Goal: Information Seeking & Learning: Learn about a topic

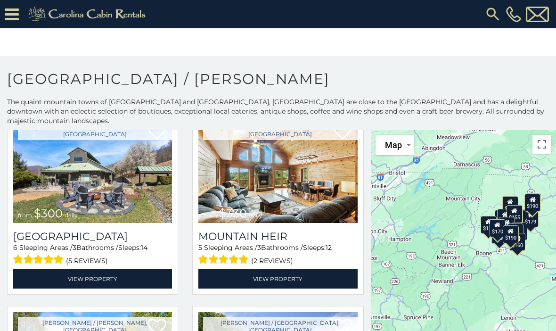
scroll to position [66, 0]
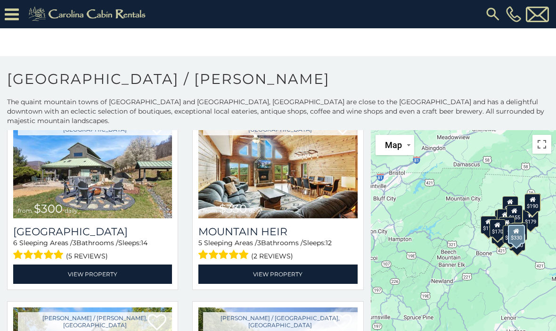
click at [277, 265] on link "View Property" at bounding box center [277, 273] width 159 height 19
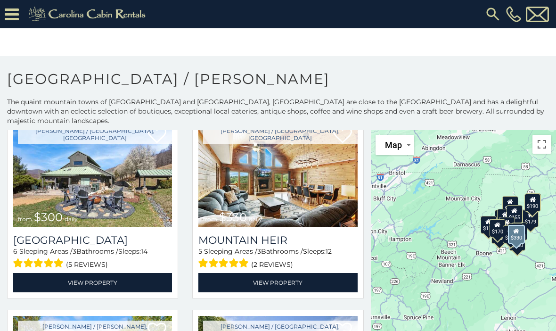
scroll to position [57, 0]
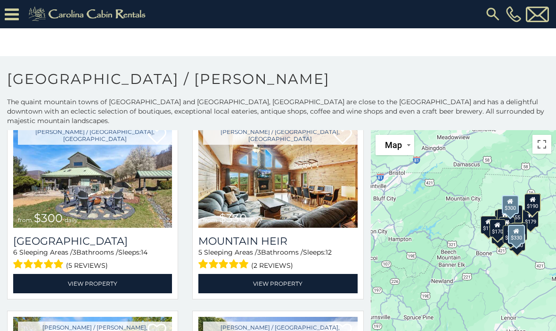
click at [111, 186] on img at bounding box center [92, 174] width 159 height 107
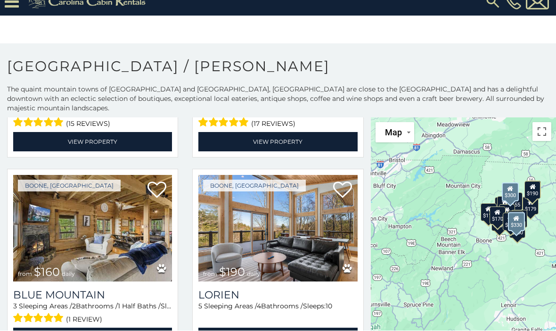
scroll to position [13, 0]
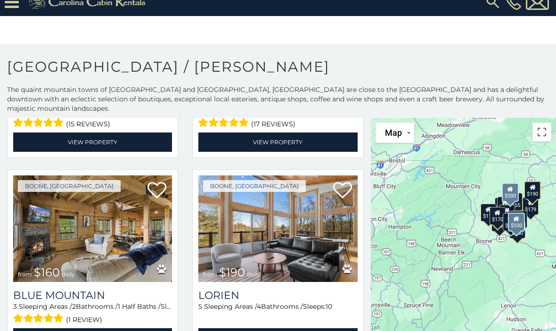
click at [287, 242] on img at bounding box center [277, 228] width 159 height 107
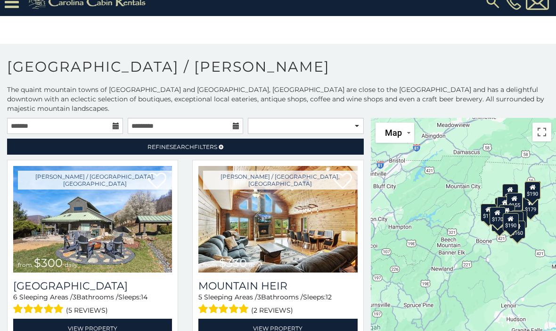
scroll to position [0, 0]
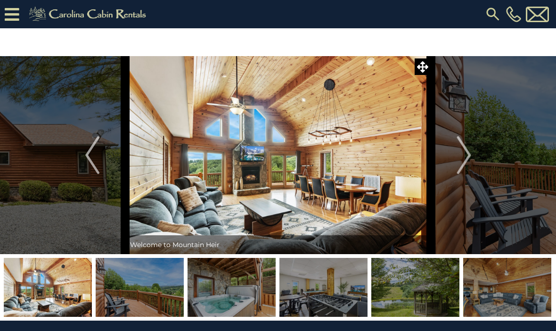
click at [464, 160] on img "Next" at bounding box center [464, 155] width 14 height 38
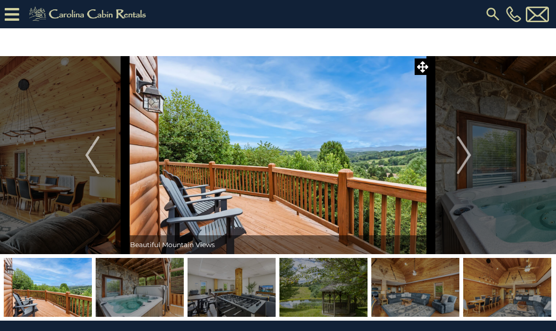
click at [467, 163] on img "Next" at bounding box center [464, 155] width 14 height 38
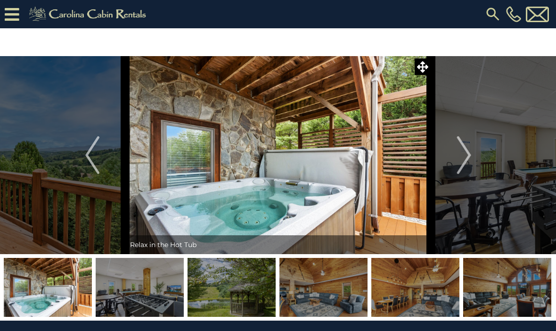
click at [468, 168] on img "Next" at bounding box center [464, 155] width 14 height 38
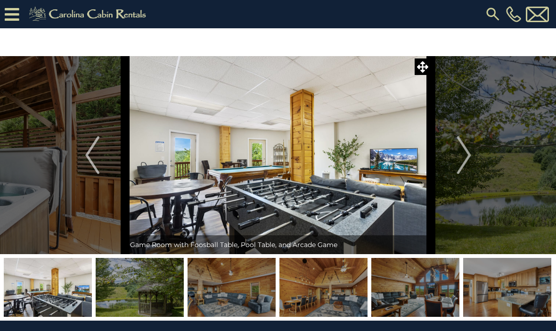
click at [470, 164] on img "Next" at bounding box center [464, 155] width 14 height 38
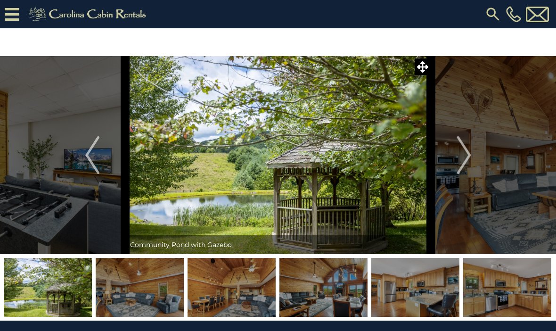
click at [460, 167] on img "Next" at bounding box center [464, 155] width 14 height 38
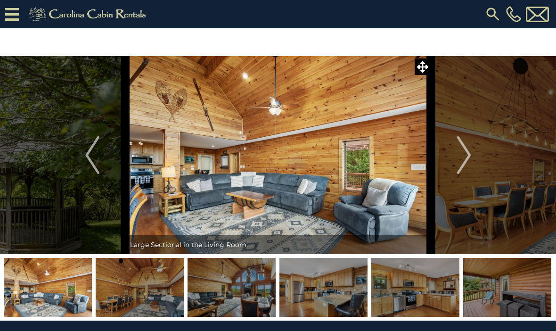
click at [457, 166] on button "Next" at bounding box center [464, 155] width 66 height 198
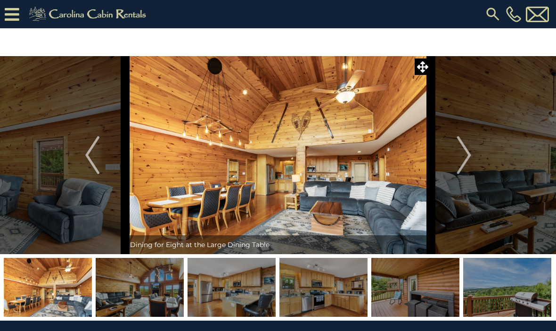
click at [464, 163] on img "Next" at bounding box center [464, 155] width 14 height 38
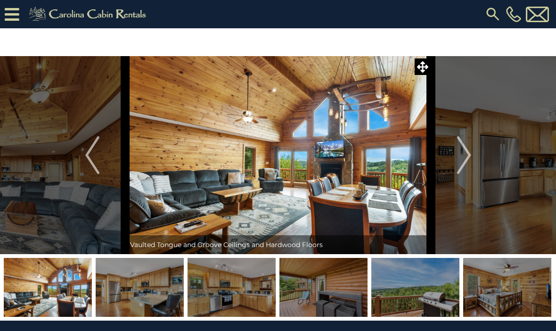
click at [464, 165] on img "Next" at bounding box center [464, 155] width 14 height 38
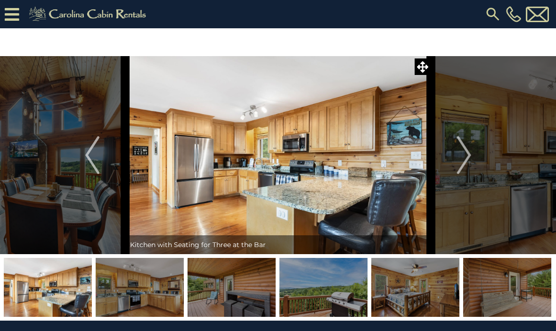
click at [462, 164] on img "Next" at bounding box center [464, 155] width 14 height 38
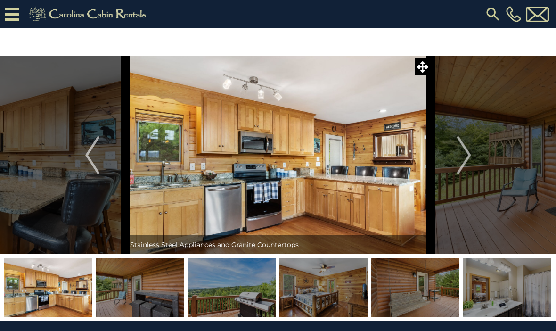
click at [458, 165] on img "Next" at bounding box center [464, 155] width 14 height 38
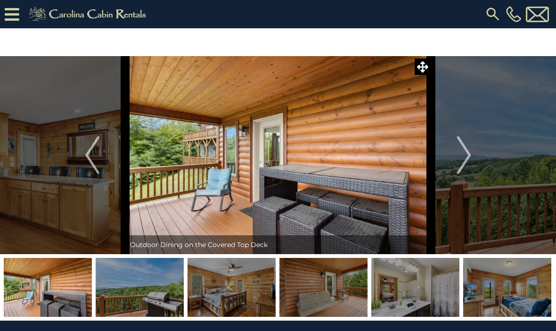
click at [465, 163] on img "Next" at bounding box center [464, 155] width 14 height 38
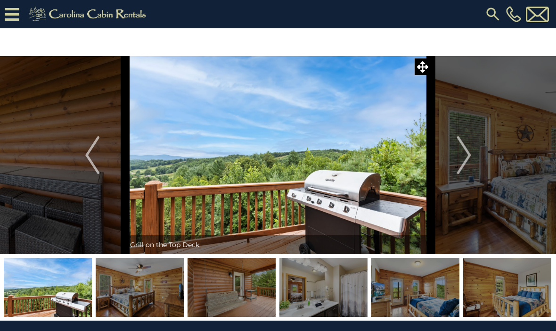
click at [466, 166] on img "Next" at bounding box center [464, 155] width 14 height 38
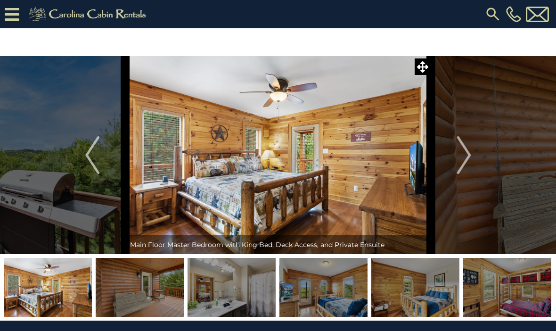
click at [462, 167] on img "Next" at bounding box center [464, 155] width 14 height 38
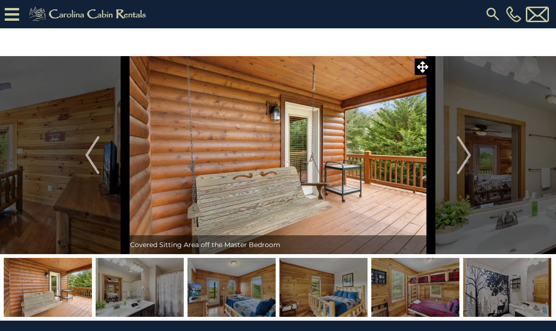
click at [459, 166] on img "Next" at bounding box center [464, 155] width 14 height 38
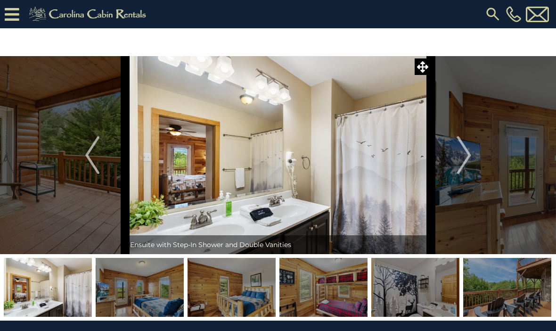
click at [460, 172] on img "Next" at bounding box center [464, 155] width 14 height 38
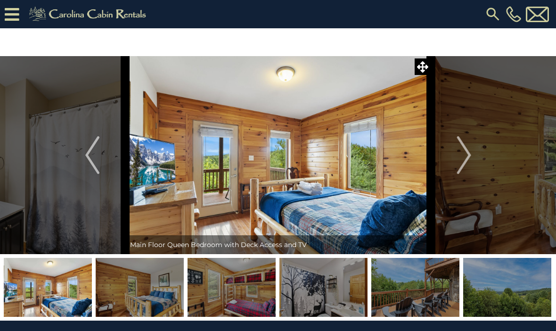
click at [458, 174] on button "Next" at bounding box center [464, 155] width 66 height 198
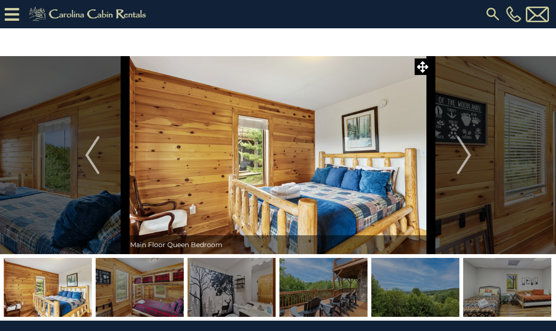
click at [457, 175] on button "Next" at bounding box center [464, 155] width 66 height 198
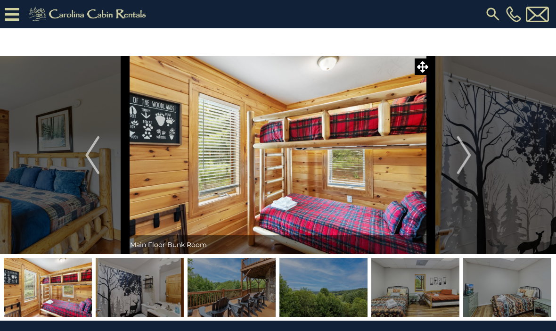
click at [461, 170] on img "Next" at bounding box center [464, 155] width 14 height 38
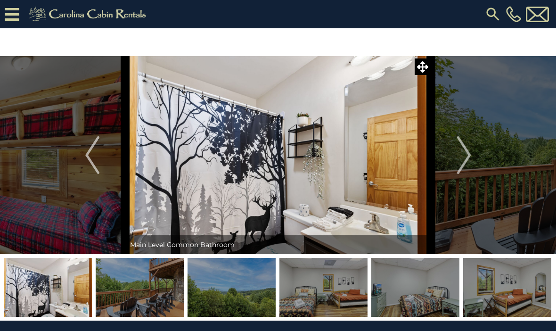
click at [462, 172] on img "Next" at bounding box center [464, 155] width 14 height 38
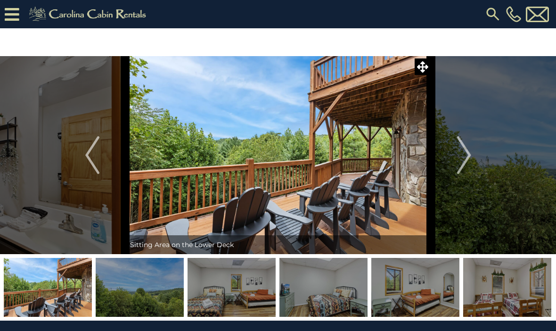
click at [459, 172] on img "Next" at bounding box center [464, 155] width 14 height 38
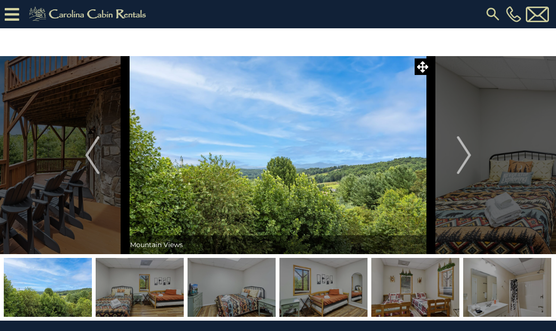
click at [459, 169] on img "Next" at bounding box center [464, 155] width 14 height 38
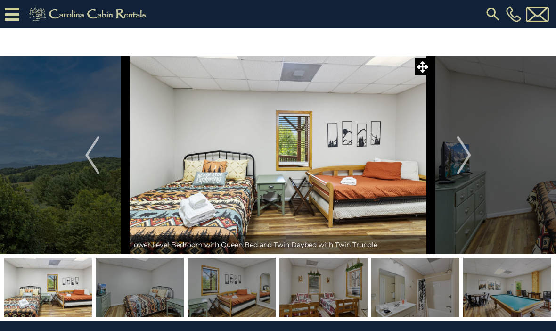
click at [101, 156] on button "Previous" at bounding box center [92, 155] width 66 height 198
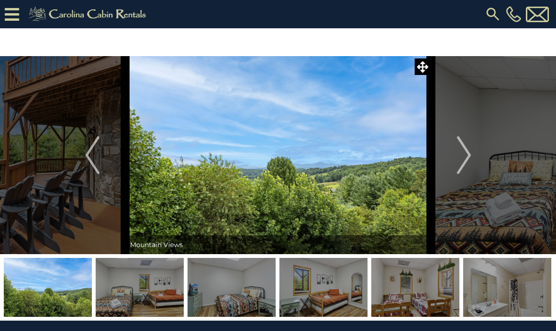
click at [464, 170] on img "Next" at bounding box center [464, 155] width 14 height 38
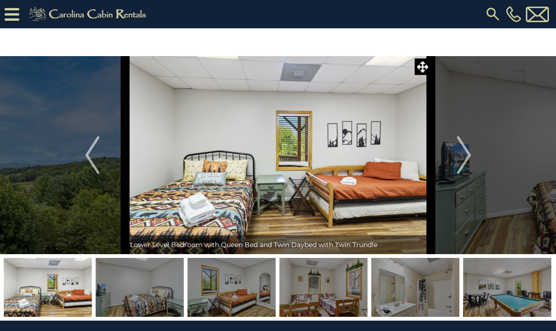
click at [462, 164] on img "Next" at bounding box center [464, 155] width 14 height 38
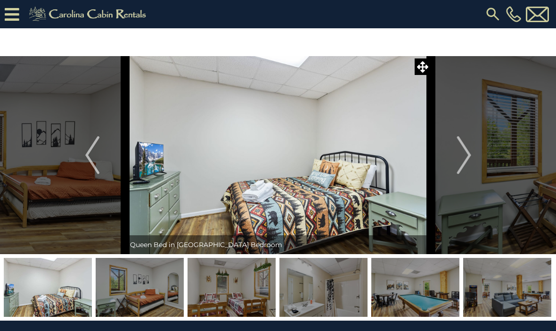
click at [465, 164] on img "Next" at bounding box center [464, 155] width 14 height 38
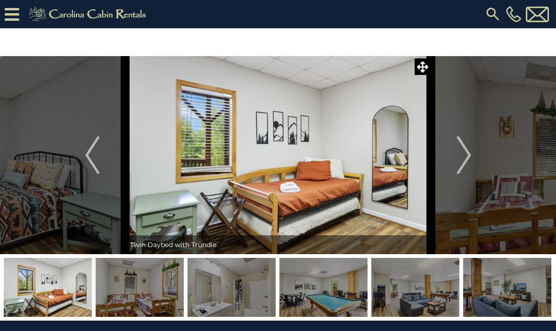
click at [464, 166] on img "Next" at bounding box center [464, 155] width 14 height 38
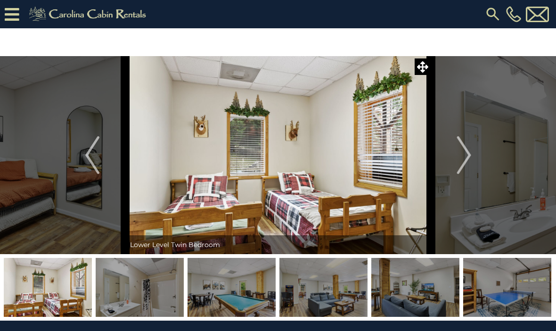
click at [466, 166] on img "Next" at bounding box center [464, 155] width 14 height 38
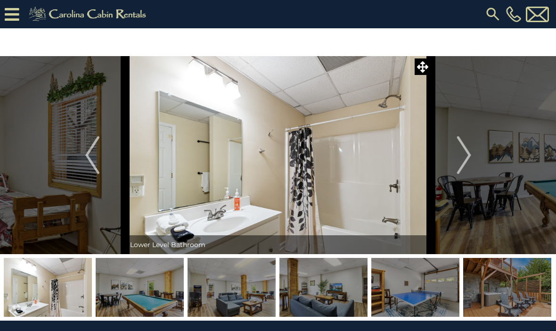
click at [465, 170] on img "Next" at bounding box center [464, 155] width 14 height 38
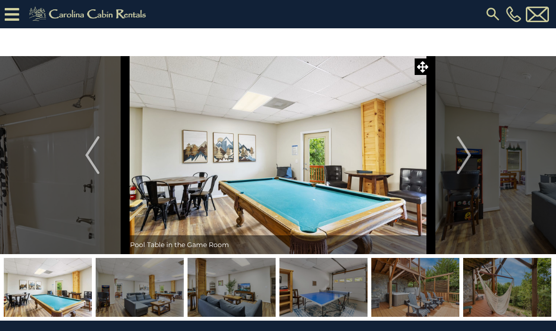
click at [465, 171] on img "Next" at bounding box center [464, 155] width 14 height 38
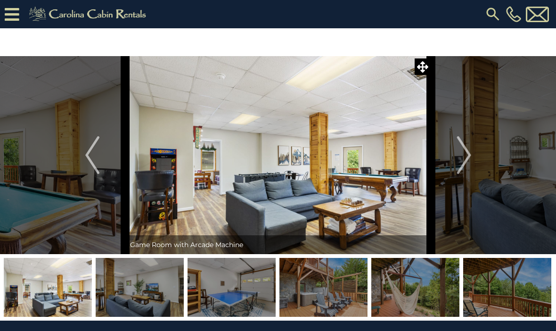
click at [463, 164] on img "Next" at bounding box center [464, 155] width 14 height 38
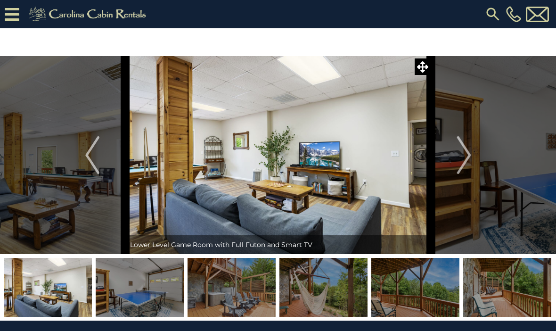
click at [462, 167] on img "Next" at bounding box center [464, 155] width 14 height 38
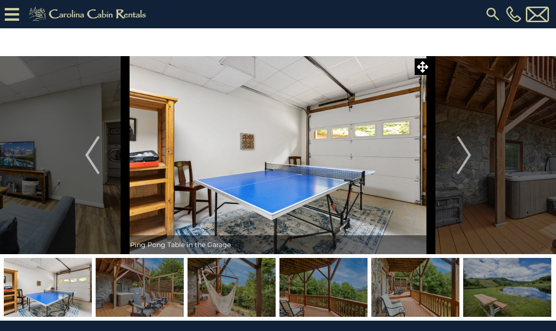
click at [464, 162] on img "Next" at bounding box center [464, 155] width 14 height 38
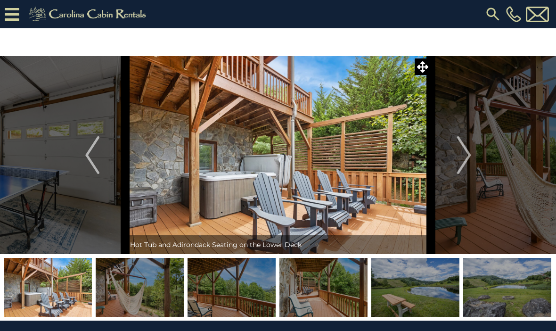
click at [462, 160] on img "Next" at bounding box center [464, 155] width 14 height 38
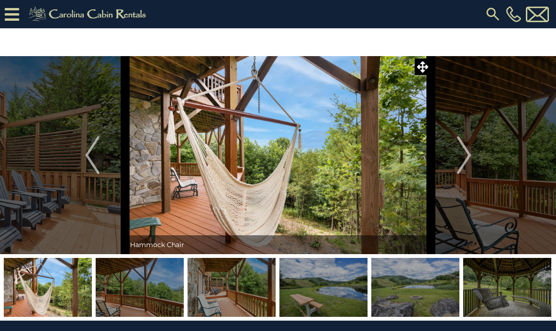
click at [462, 164] on img "Next" at bounding box center [464, 155] width 14 height 38
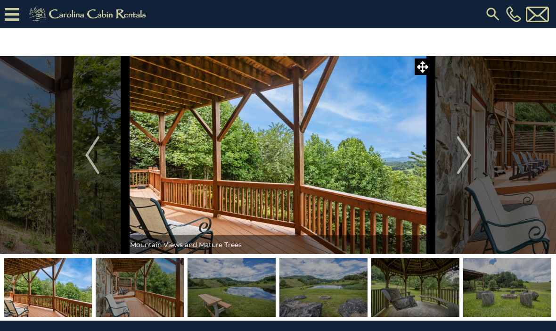
click at [463, 164] on img "Next" at bounding box center [464, 155] width 14 height 38
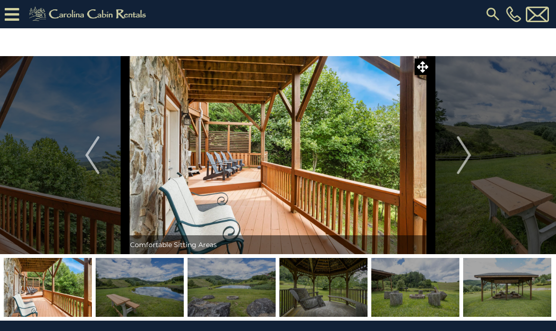
click at [468, 161] on img "Next" at bounding box center [464, 155] width 14 height 38
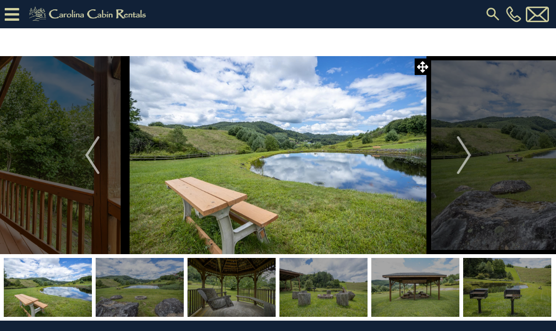
click at [462, 160] on img "Next" at bounding box center [464, 155] width 14 height 38
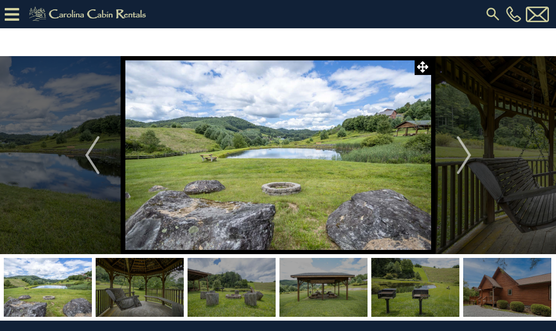
click at [465, 166] on img "Next" at bounding box center [464, 155] width 14 height 38
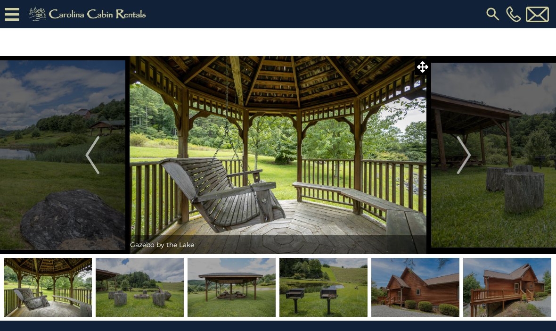
click at [463, 166] on img "Next" at bounding box center [464, 155] width 14 height 38
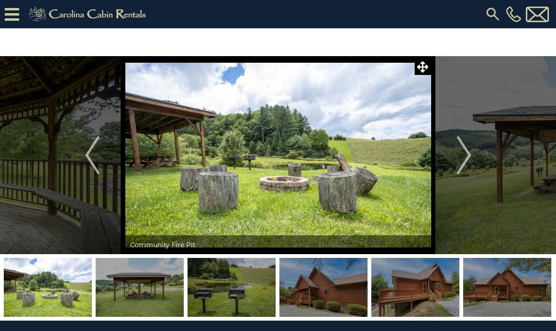
click at [471, 166] on img "Next" at bounding box center [464, 155] width 14 height 38
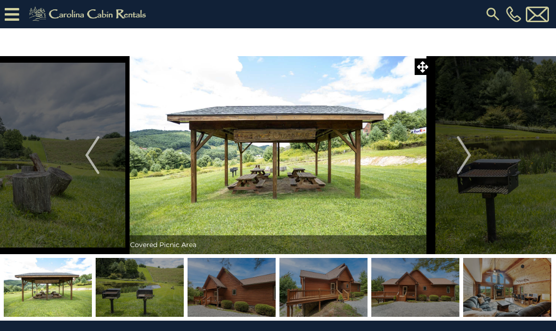
click at [471, 164] on img "Next" at bounding box center [464, 155] width 14 height 38
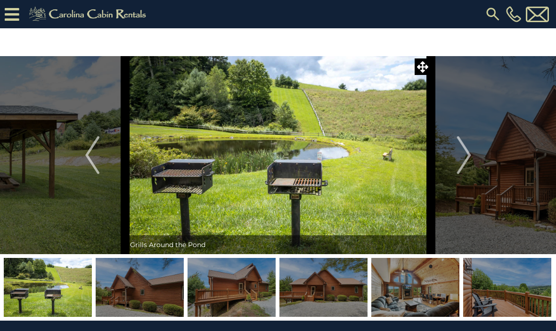
click at [474, 160] on button "Next" at bounding box center [464, 155] width 66 height 198
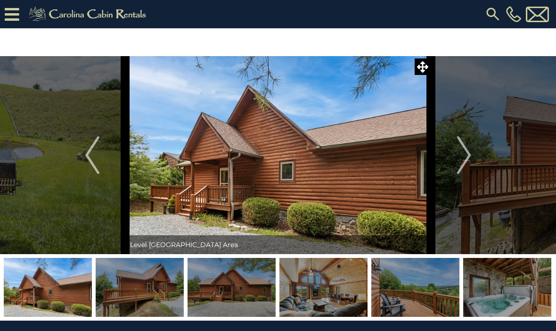
click at [467, 169] on img "Next" at bounding box center [464, 155] width 14 height 38
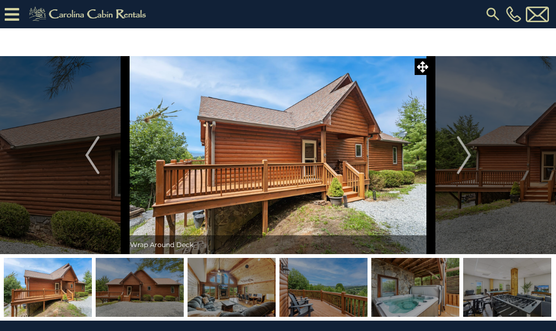
click at [460, 174] on button "Next" at bounding box center [464, 155] width 66 height 198
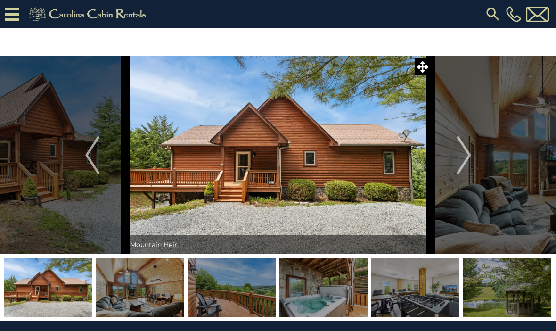
click at [467, 164] on img "Next" at bounding box center [464, 155] width 14 height 38
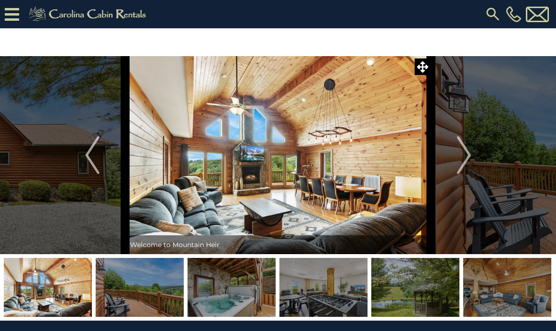
click at [468, 165] on img "Next" at bounding box center [464, 155] width 14 height 38
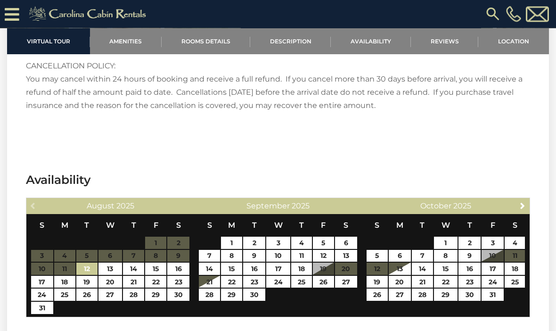
scroll to position [1852, 0]
click at [527, 205] on link "Next" at bounding box center [523, 205] width 12 height 12
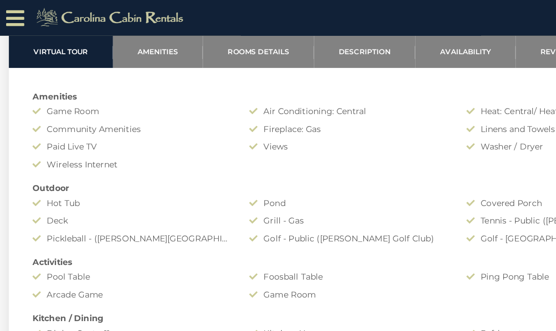
scroll to position [681, 0]
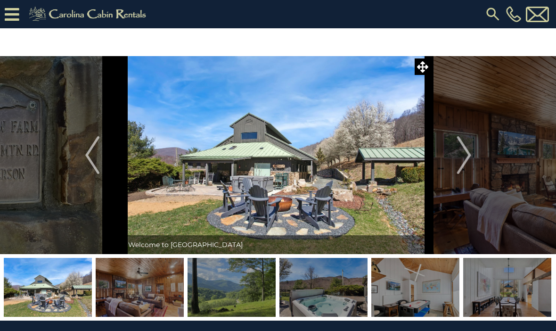
click at [16, 14] on icon at bounding box center [12, 14] width 15 height 16
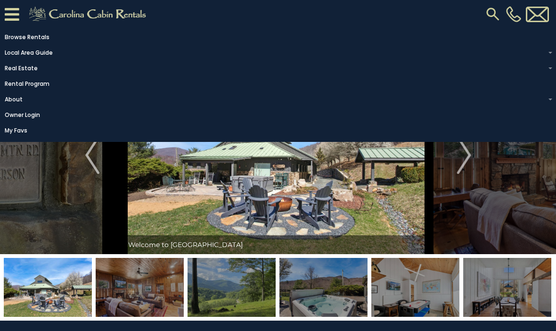
click at [12, 18] on icon at bounding box center [12, 14] width 15 height 16
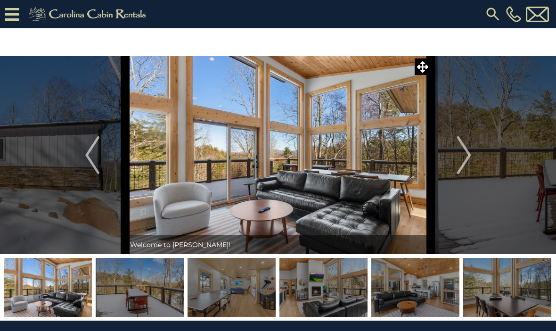
click at [460, 164] on img "Next" at bounding box center [464, 155] width 14 height 38
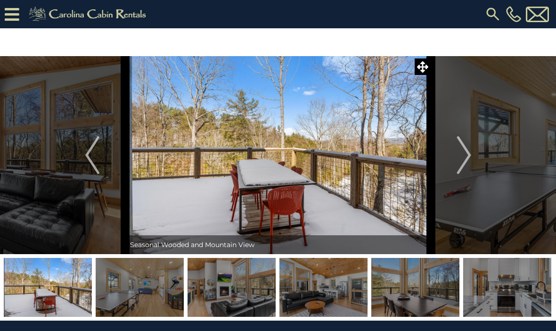
click at [459, 162] on img "Next" at bounding box center [464, 155] width 14 height 38
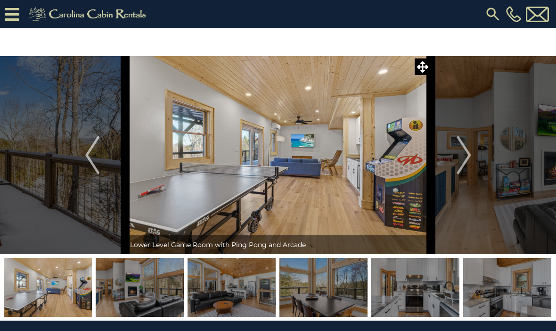
click at [466, 163] on img "Next" at bounding box center [464, 155] width 14 height 38
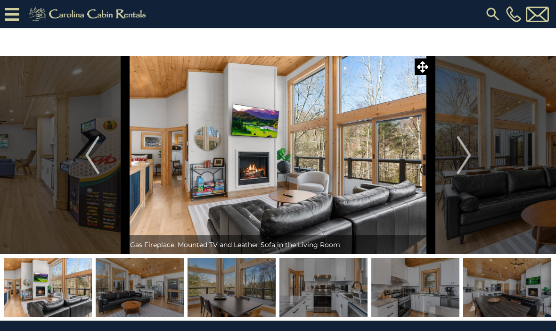
click at [465, 163] on img "Next" at bounding box center [464, 155] width 14 height 38
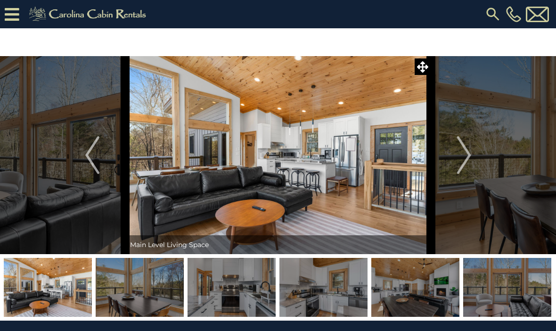
click at [459, 165] on img "Next" at bounding box center [464, 155] width 14 height 38
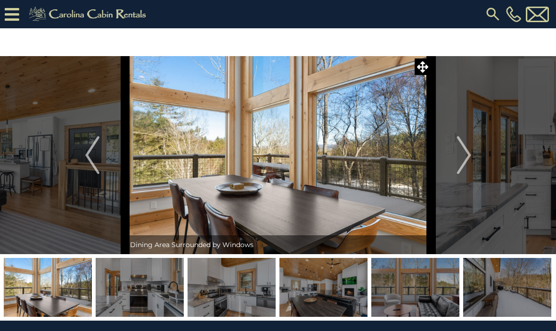
click at [459, 160] on img "Next" at bounding box center [464, 155] width 14 height 38
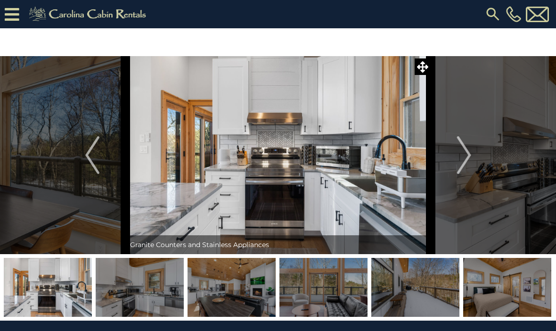
click at [464, 164] on img "Next" at bounding box center [464, 155] width 14 height 38
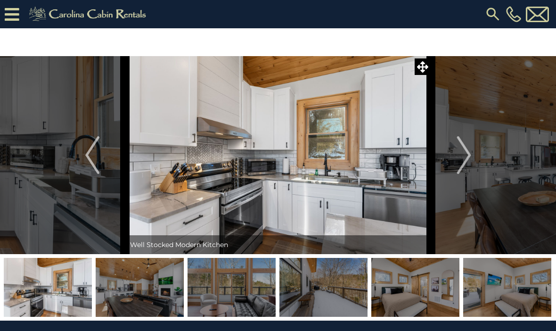
click at [452, 162] on button "Next" at bounding box center [464, 155] width 66 height 198
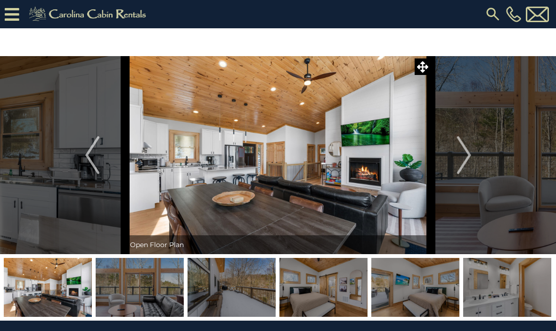
click at [448, 161] on button "Next" at bounding box center [464, 155] width 66 height 198
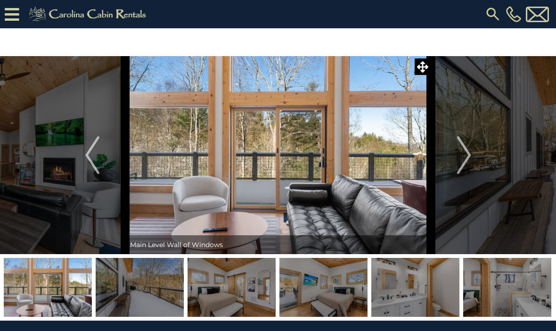
click at [465, 160] on img "Next" at bounding box center [464, 155] width 14 height 38
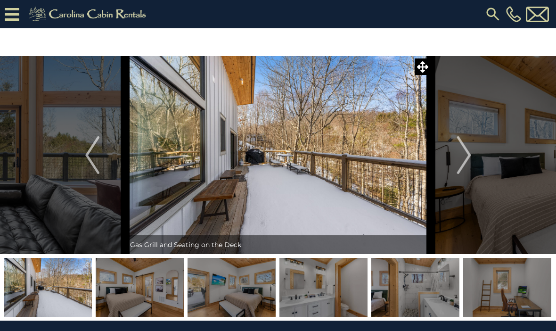
click at [458, 164] on img "Next" at bounding box center [464, 155] width 14 height 38
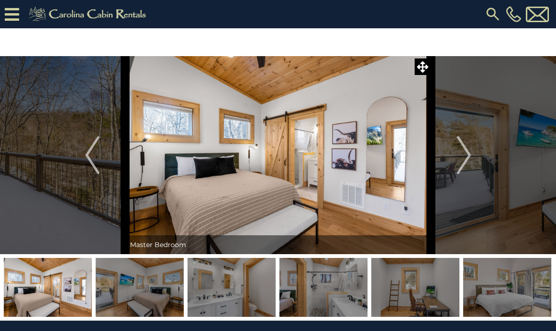
click at [457, 164] on img "Next" at bounding box center [464, 155] width 14 height 38
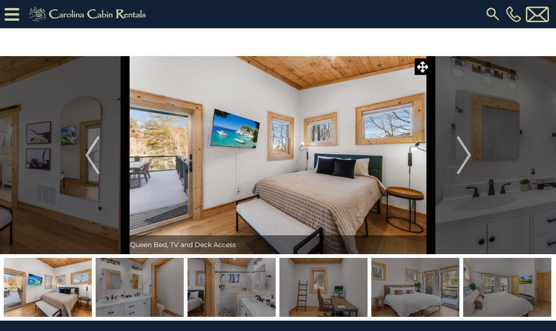
click at [451, 165] on button "Next" at bounding box center [464, 155] width 66 height 198
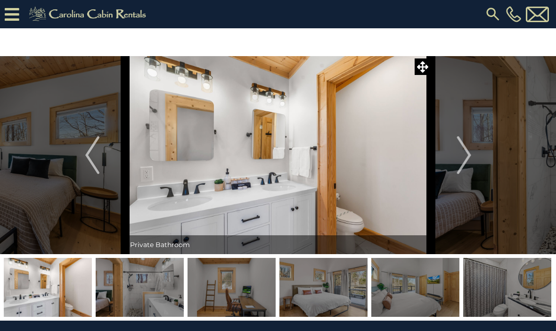
click at [452, 164] on button "Next" at bounding box center [464, 155] width 66 height 198
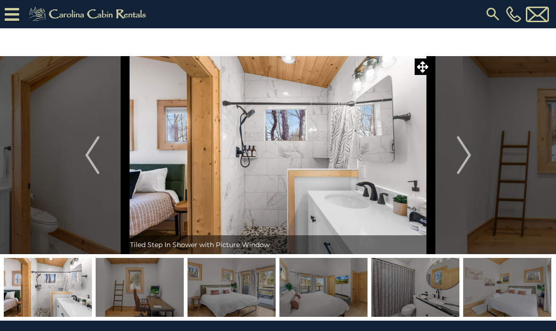
click at [443, 167] on button "Next" at bounding box center [464, 155] width 66 height 198
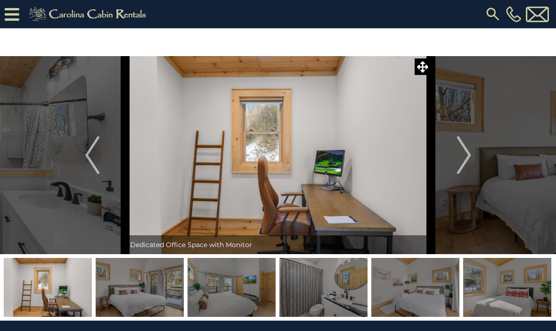
click at [447, 168] on button "Next" at bounding box center [464, 155] width 66 height 198
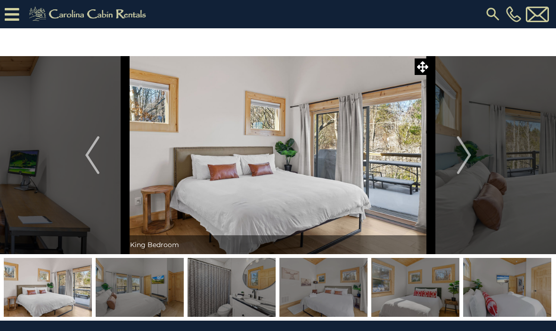
click at [438, 170] on button "Next" at bounding box center [464, 155] width 66 height 198
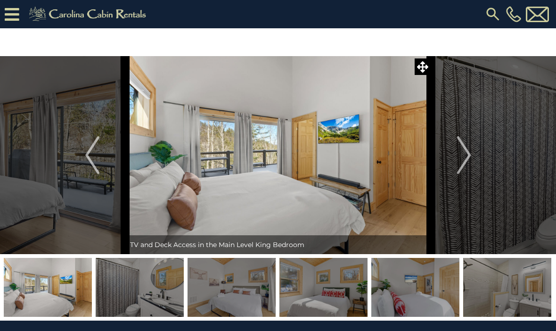
click at [438, 170] on button "Next" at bounding box center [464, 155] width 66 height 198
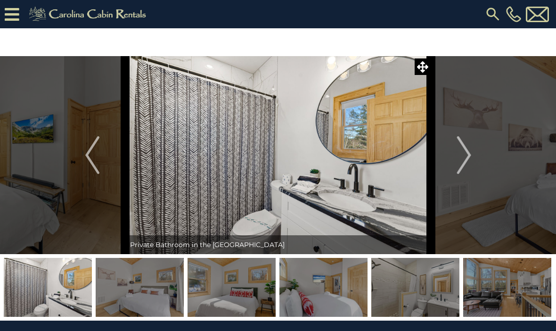
click at [443, 167] on button "Next" at bounding box center [464, 155] width 66 height 198
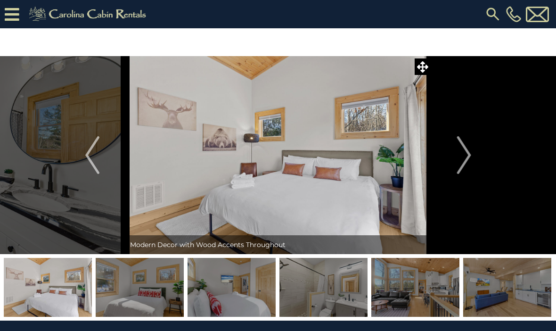
click at [452, 164] on button "Next" at bounding box center [464, 155] width 66 height 198
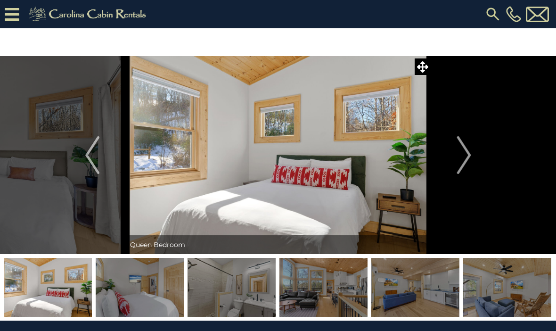
click at [450, 166] on button "Next" at bounding box center [464, 155] width 66 height 198
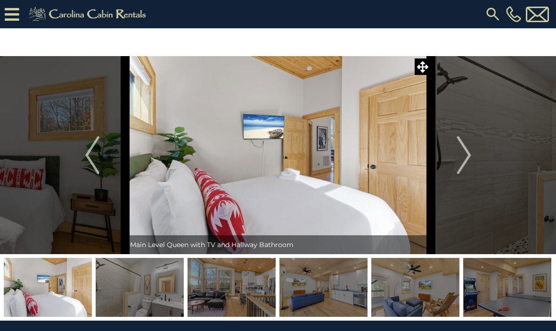
click at [450, 163] on button "Next" at bounding box center [464, 155] width 66 height 198
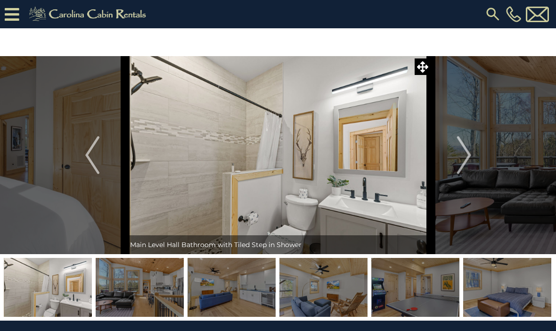
click at [443, 166] on button "Next" at bounding box center [464, 155] width 66 height 198
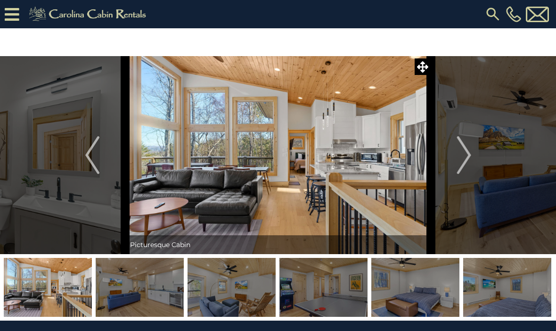
click at [440, 170] on button "Next" at bounding box center [464, 155] width 66 height 198
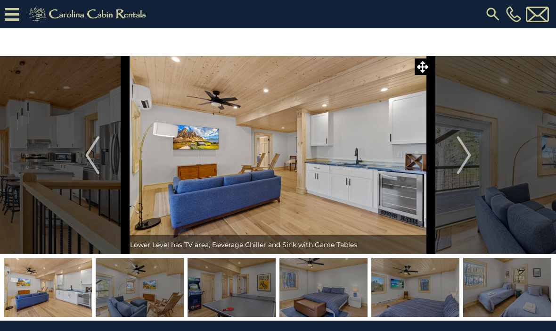
click at [439, 170] on button "Next" at bounding box center [464, 155] width 66 height 198
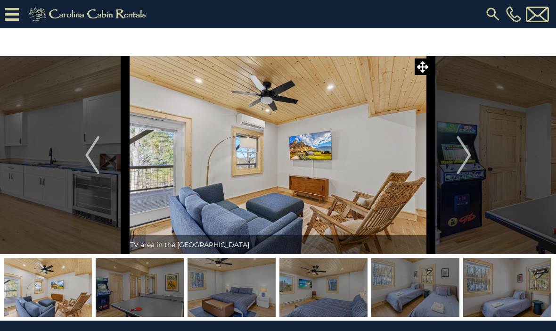
click at [440, 168] on button "Next" at bounding box center [464, 155] width 66 height 198
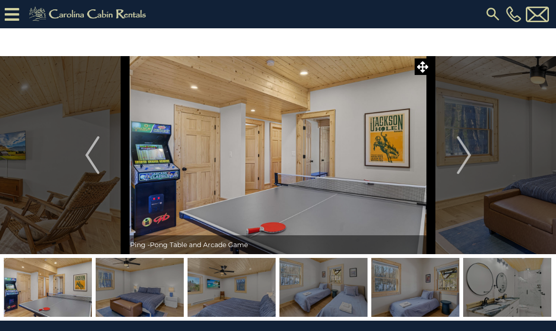
click at [435, 170] on button "Next" at bounding box center [464, 155] width 66 height 198
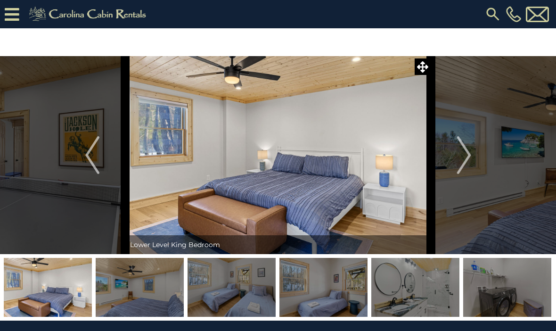
click at [442, 170] on button "Next" at bounding box center [464, 155] width 66 height 198
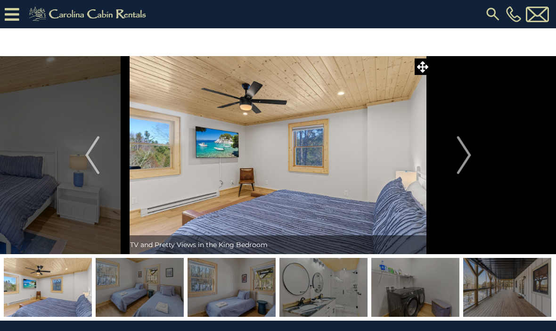
click at [447, 171] on button "Next" at bounding box center [464, 155] width 66 height 198
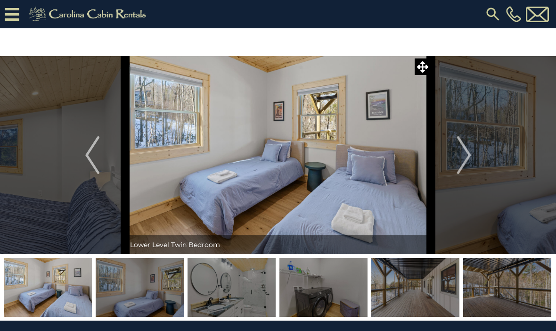
click at [440, 168] on button "Next" at bounding box center [464, 155] width 66 height 198
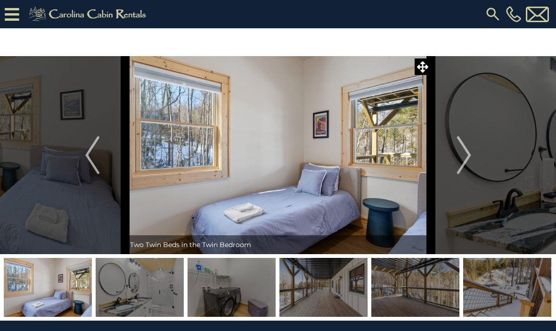
click at [444, 167] on button "Next" at bounding box center [464, 155] width 66 height 198
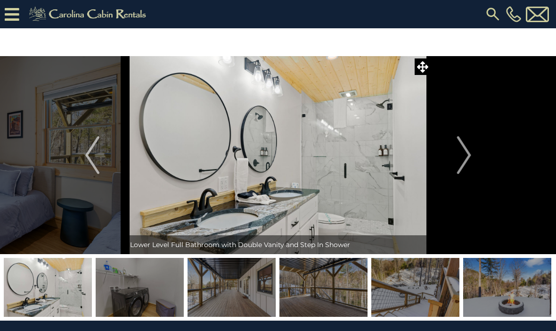
click at [440, 170] on button "Next" at bounding box center [464, 155] width 66 height 198
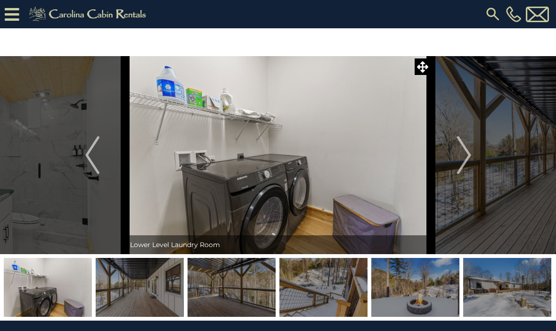
click at [445, 167] on button "Next" at bounding box center [464, 155] width 66 height 198
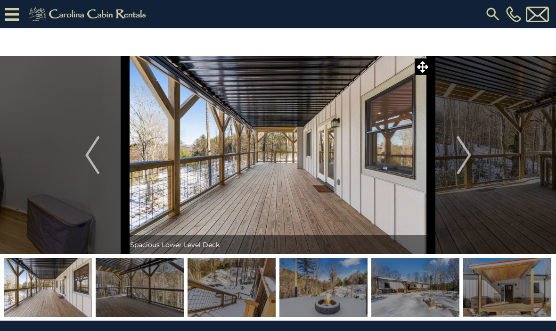
click at [441, 167] on button "Next" at bounding box center [464, 155] width 66 height 198
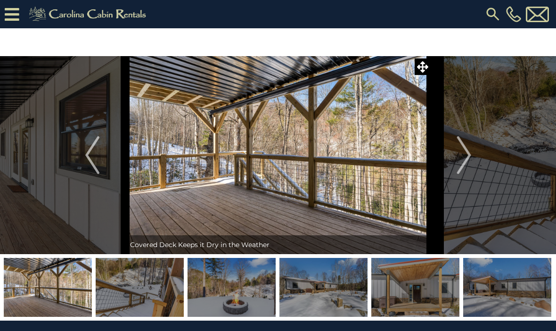
click at [439, 164] on button "Next" at bounding box center [464, 155] width 66 height 198
